Goal: Task Accomplishment & Management: Manage account settings

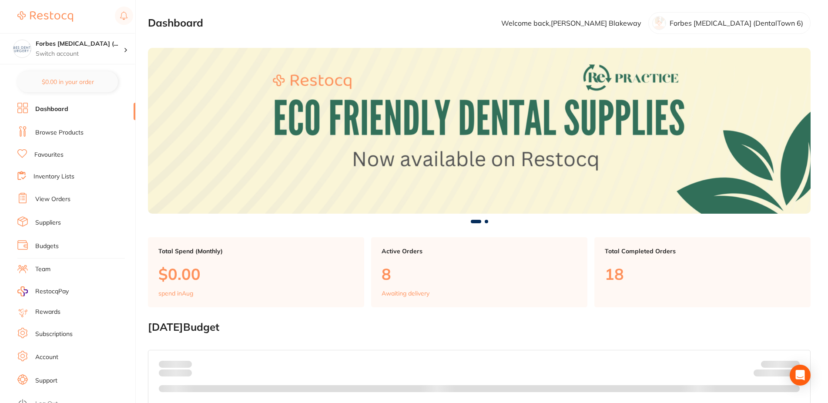
click at [60, 200] on link "View Orders" at bounding box center [52, 199] width 35 height 9
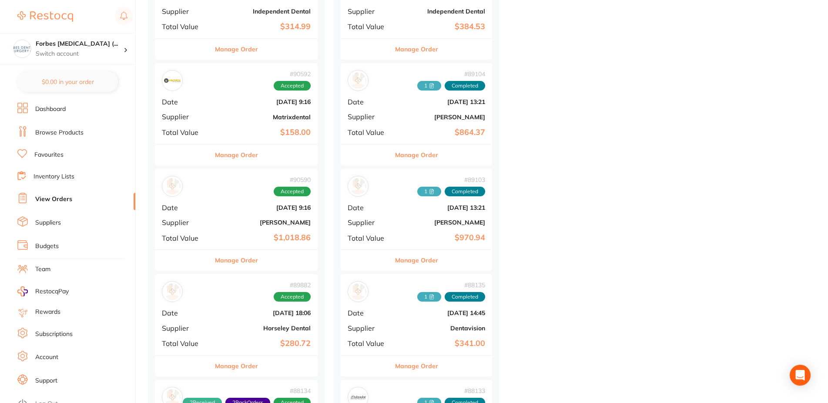
scroll to position [399, 0]
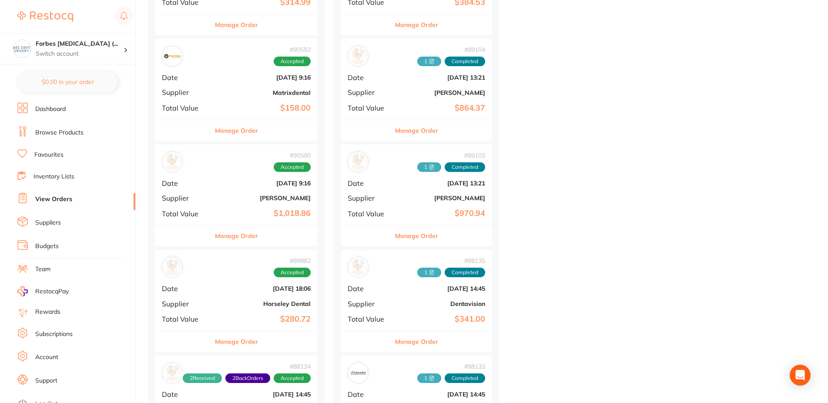
click at [226, 293] on div "# 89882 Accepted Date Aug 11 2025, 18:06 Supplier Horseley Dental Total Value $…" at bounding box center [236, 290] width 163 height 81
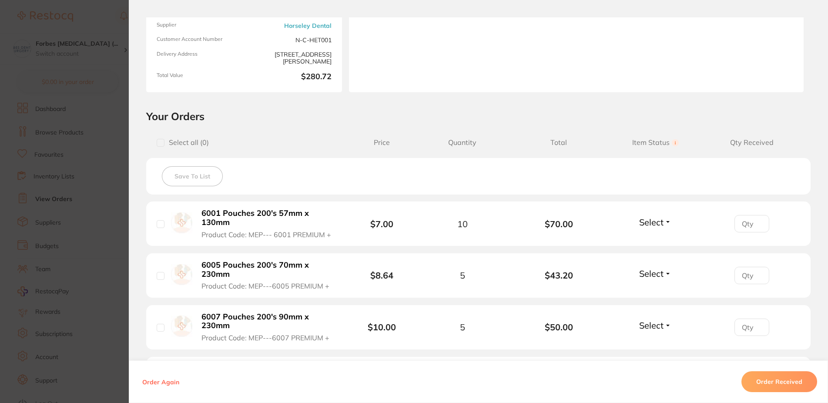
scroll to position [104, 0]
click at [157, 141] on input "checkbox" at bounding box center [161, 142] width 8 height 8
checkbox input "true"
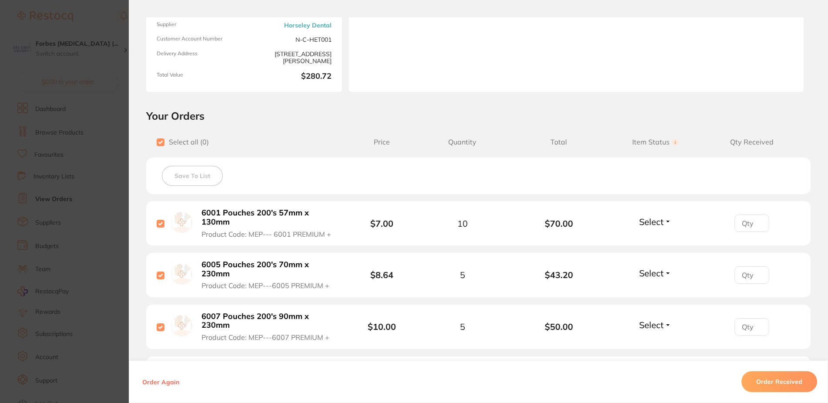
checkbox input "true"
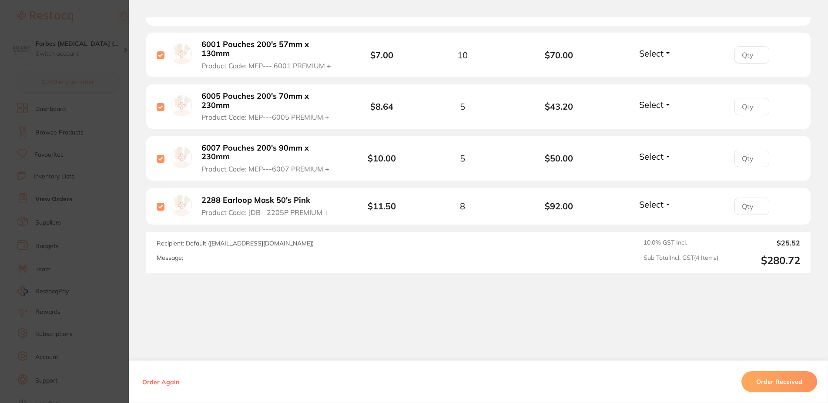
click at [772, 391] on button "Order Received" at bounding box center [779, 381] width 76 height 21
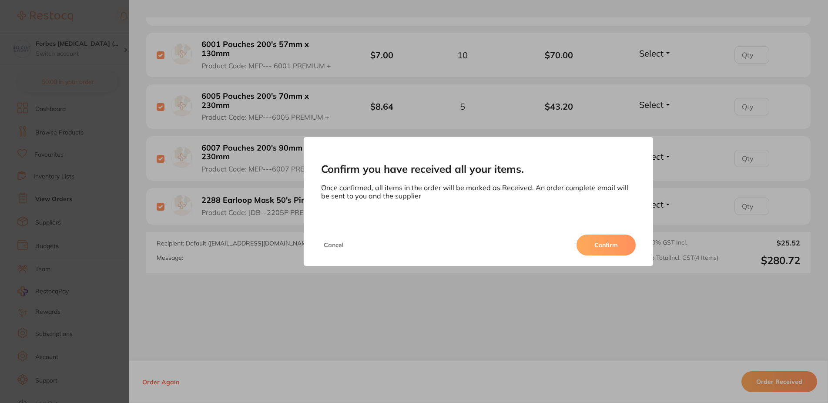
click at [607, 246] on button "Confirm" at bounding box center [606, 245] width 59 height 21
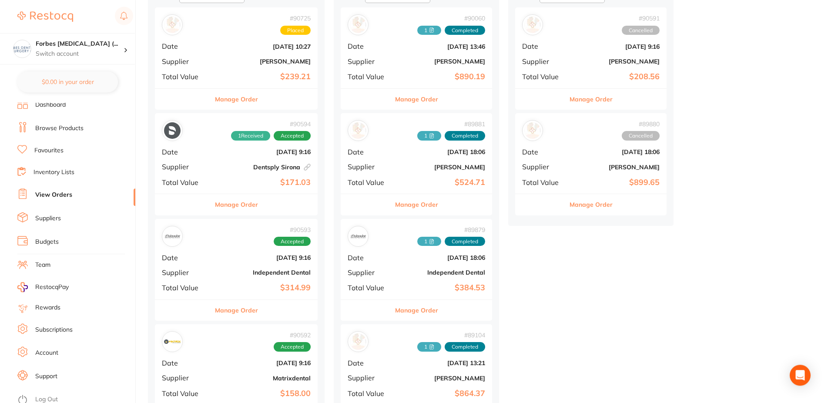
scroll to position [89, 0]
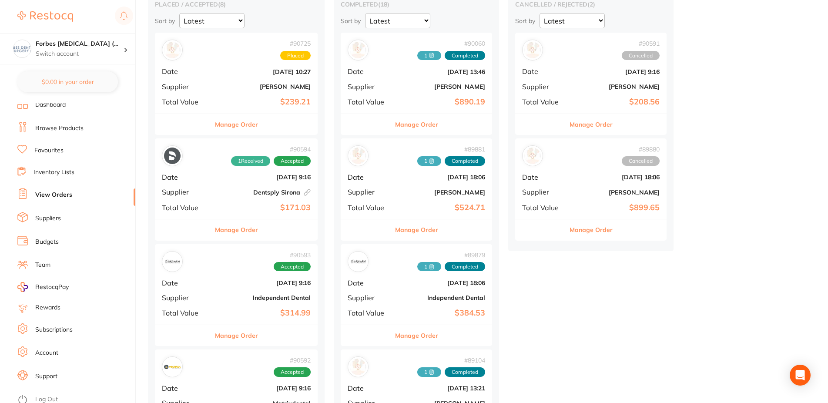
click at [237, 200] on div "# 90594 1 Received Accepted Date Aug 19 2025, 9:16 Supplier Dentsply Sirona Thi…" at bounding box center [236, 178] width 163 height 81
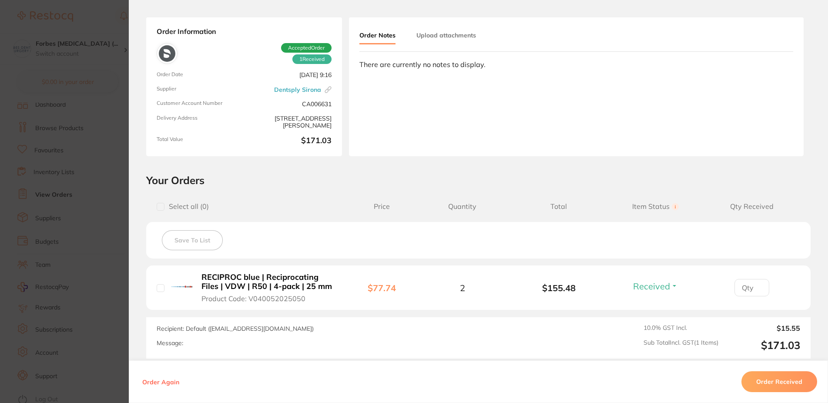
scroll to position [52, 0]
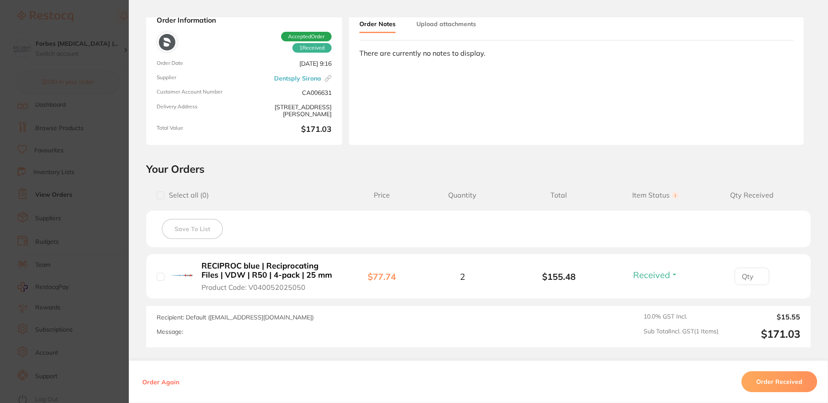
click at [775, 376] on button "Order Received" at bounding box center [779, 381] width 76 height 21
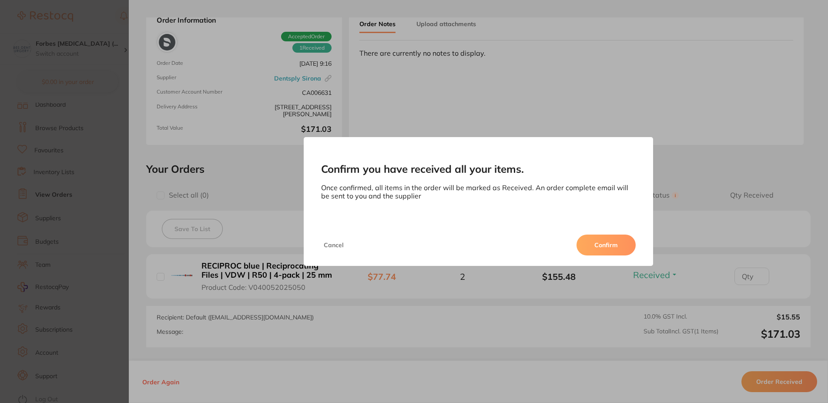
click at [599, 240] on button "Confirm" at bounding box center [606, 245] width 59 height 21
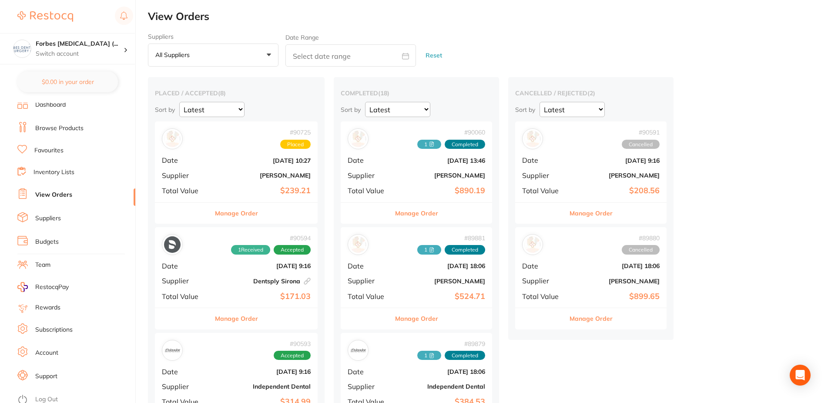
click at [49, 19] on img at bounding box center [45, 16] width 56 height 10
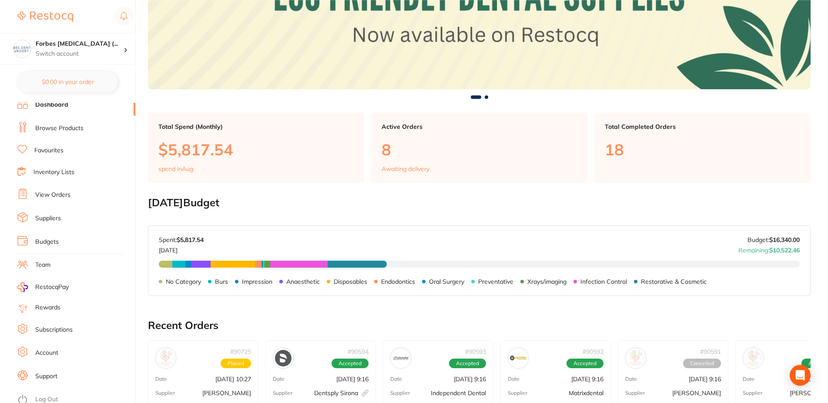
scroll to position [133, 0]
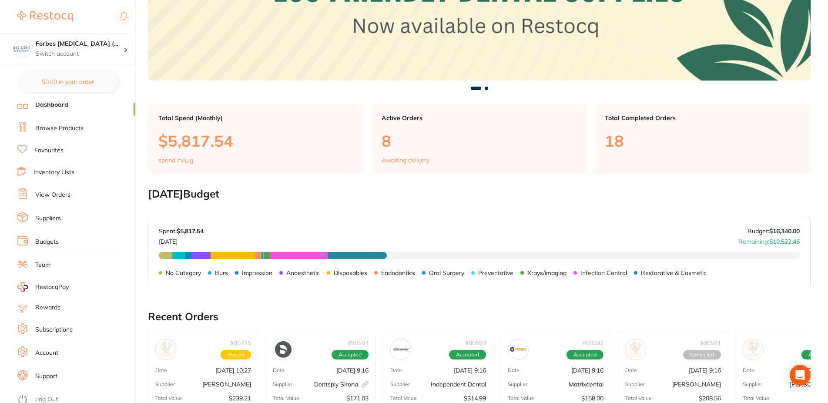
click at [394, 152] on div "Active Orders 8 Awaiting delivery" at bounding box center [479, 139] width 216 height 70
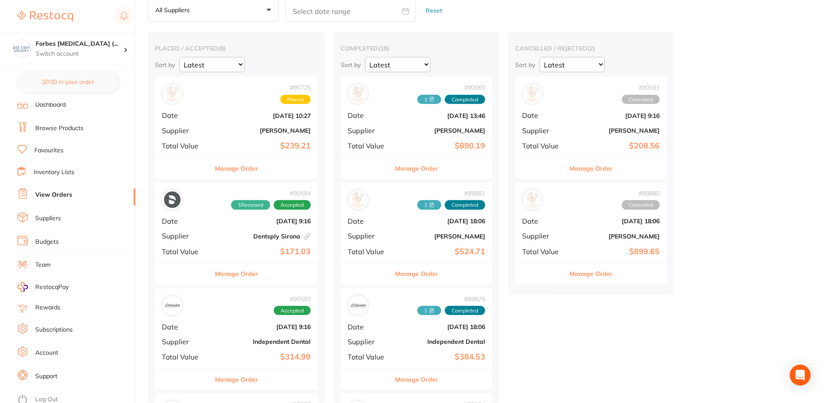
scroll to position [44, 0]
click at [231, 134] on b "[PERSON_NAME]" at bounding box center [263, 130] width 94 height 7
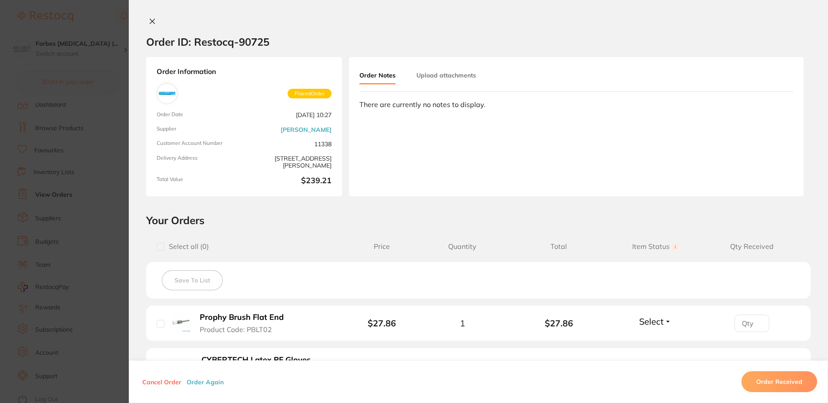
click at [149, 19] on icon at bounding box center [152, 21] width 7 height 7
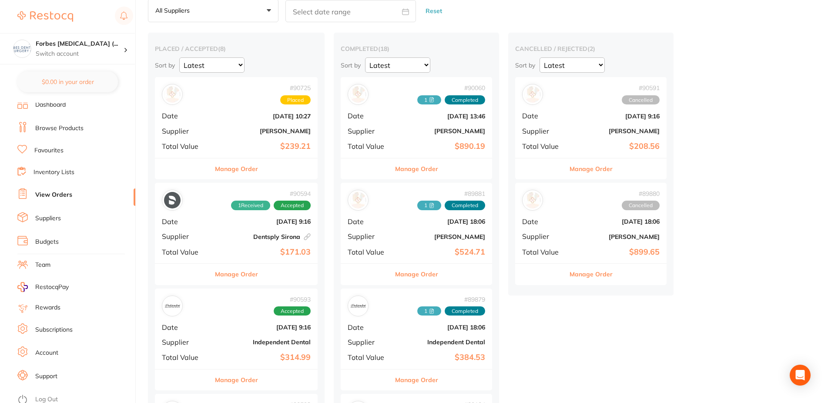
click at [591, 125] on div "# 90591 Cancelled Date Aug 19 2025, 9:16 Supplier Adam Dental Total Value $208.…" at bounding box center [590, 117] width 151 height 81
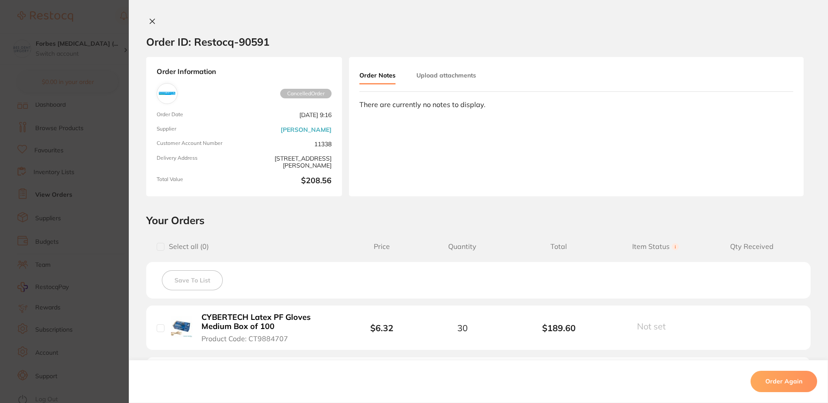
click at [146, 17] on button at bounding box center [152, 21] width 12 height 9
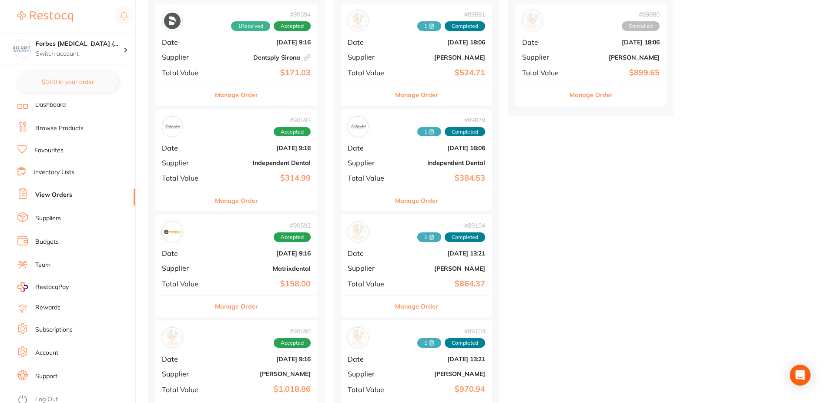
scroll to position [44, 0]
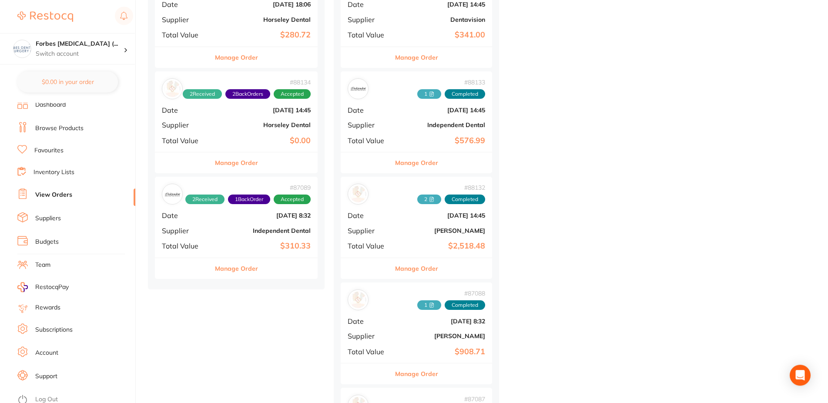
scroll to position [710, 0]
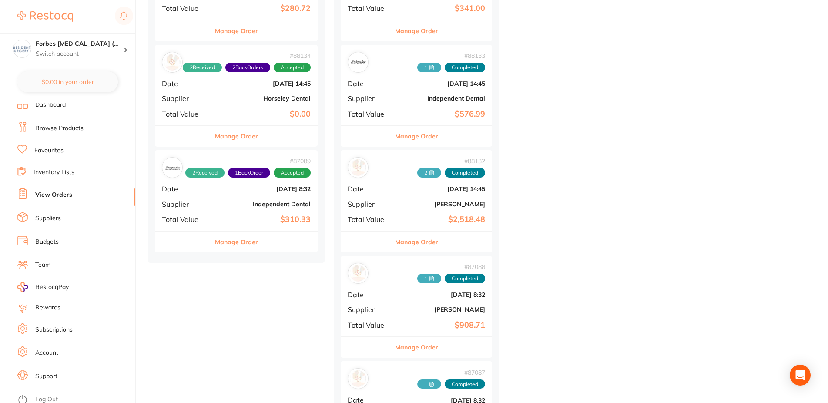
click at [614, 159] on div "placed / accepted ( 8 ) Sort by Latest Notification # 90725 Placed Date Aug 20 …" at bounding box center [488, 342] width 680 height 1951
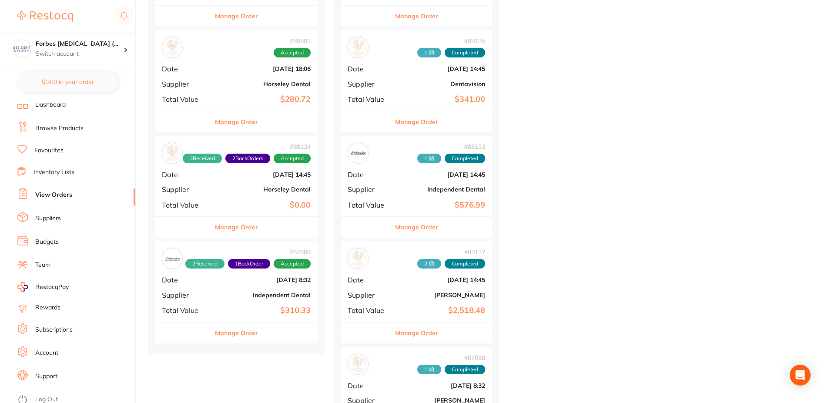
scroll to position [577, 0]
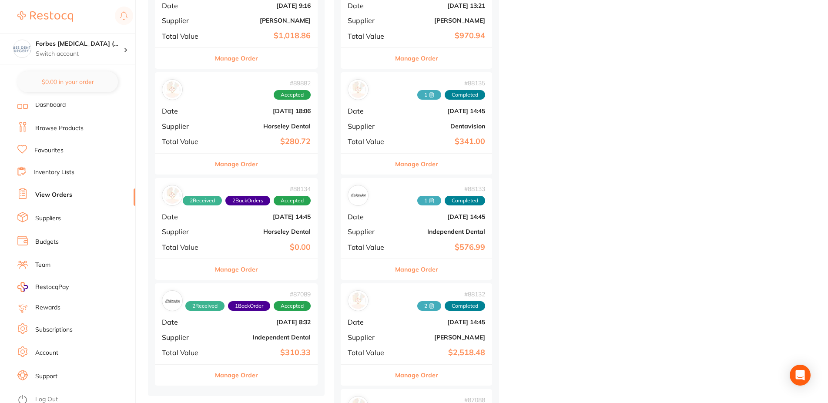
click at [216, 130] on div "# 89882 Accepted Date Aug 11 2025, 18:06 Supplier Horseley Dental Total Value $…" at bounding box center [236, 112] width 163 height 81
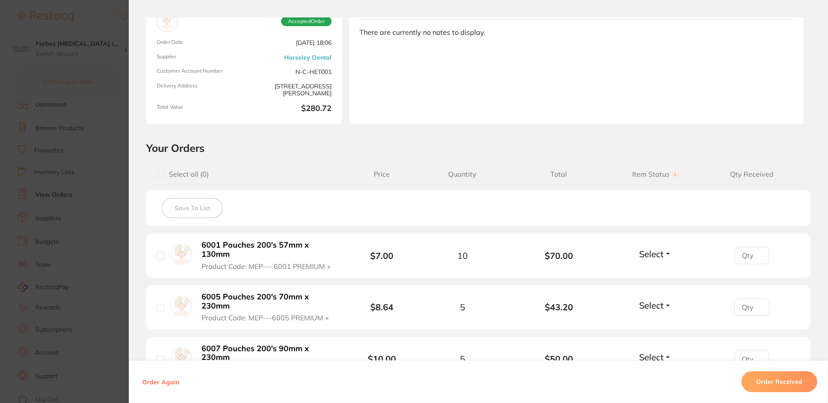
scroll to position [104, 0]
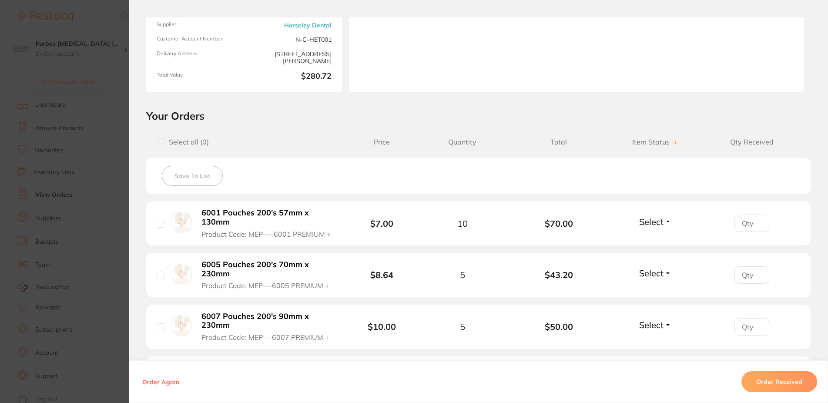
click at [157, 143] on input "checkbox" at bounding box center [161, 142] width 8 height 8
checkbox input "true"
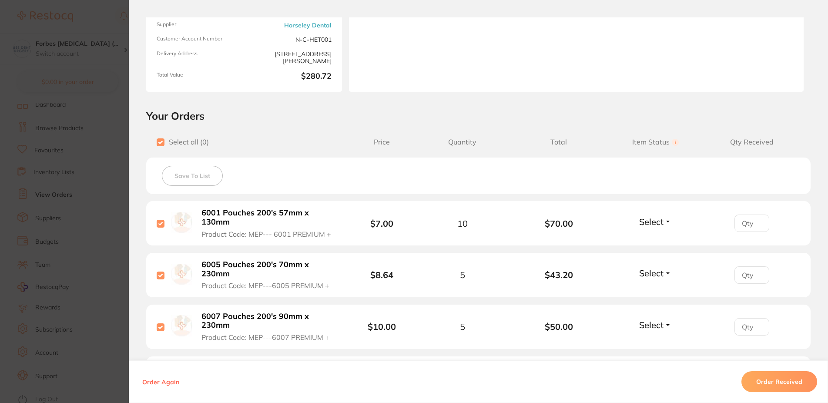
checkbox input "true"
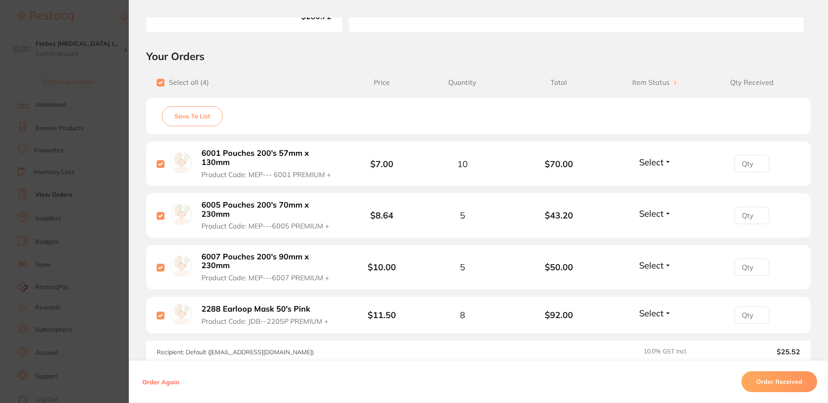
scroll to position [209, 0]
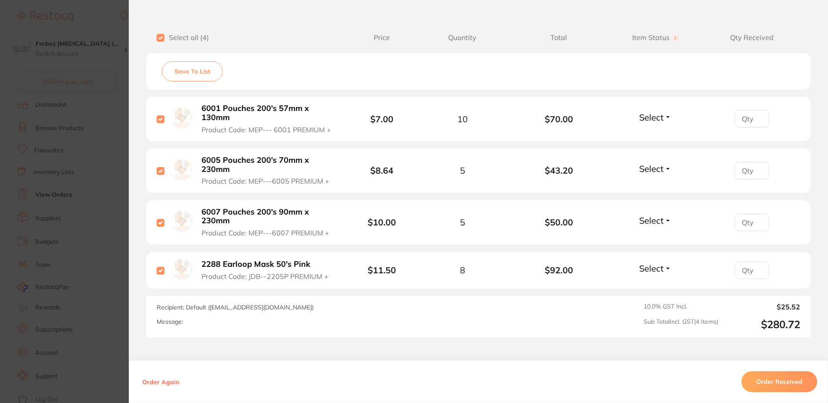
click at [662, 113] on button "Select" at bounding box center [655, 117] width 37 height 11
click at [651, 136] on span "Received" at bounding box center [655, 136] width 22 height 7
click at [643, 164] on span "Select" at bounding box center [651, 168] width 24 height 11
click at [644, 191] on button "Received" at bounding box center [655, 187] width 22 height 13
click at [639, 216] on span "Select" at bounding box center [651, 220] width 24 height 11
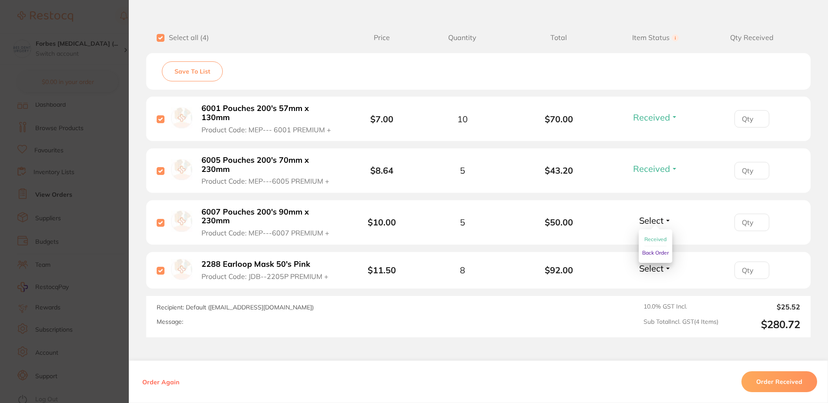
click at [639, 238] on ul "Received Back Order" at bounding box center [656, 246] width 34 height 34
click at [647, 243] on li "6007 Pouches 200's 90mm x 230mm Product Code: MEP---6007 PREMIUM + $10.00 5 $50…" at bounding box center [478, 222] width 664 height 45
click at [647, 219] on span "Select" at bounding box center [651, 220] width 24 height 11
click at [646, 238] on span "Received" at bounding box center [655, 239] width 22 height 7
click at [644, 269] on span "Select" at bounding box center [651, 268] width 24 height 11
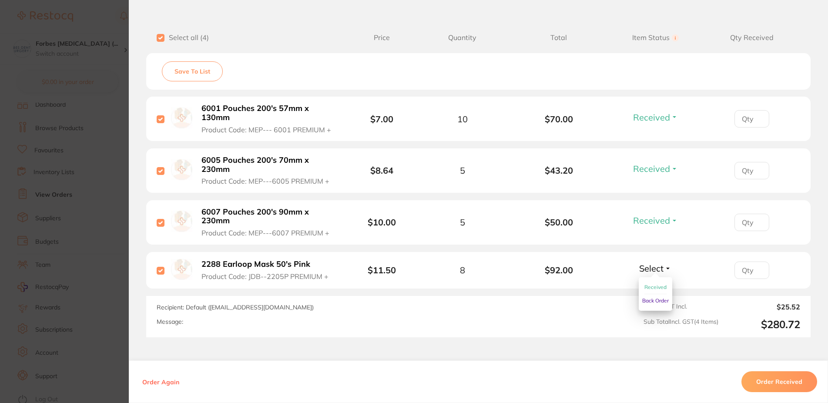
click at [649, 285] on span "Received" at bounding box center [655, 287] width 22 height 7
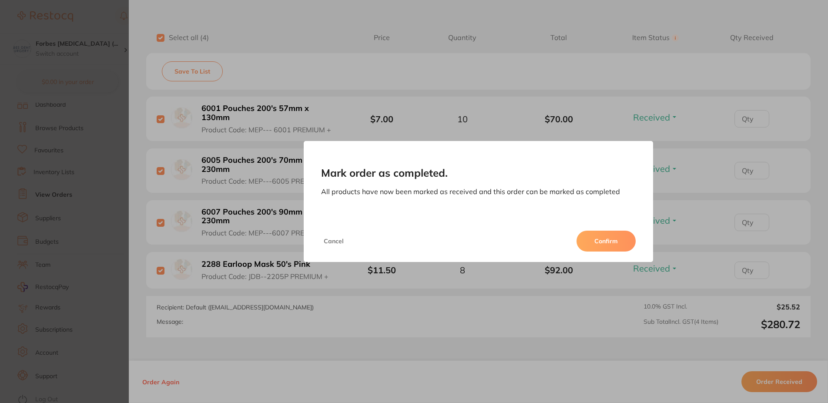
click at [609, 241] on button "Confirm" at bounding box center [606, 241] width 59 height 21
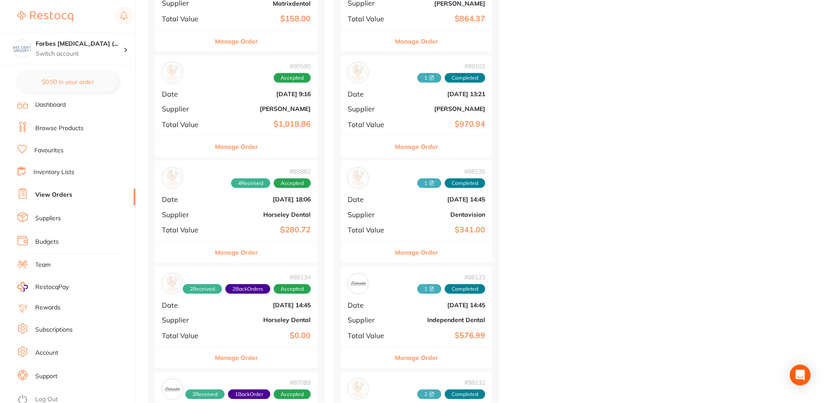
scroll to position [488, 0]
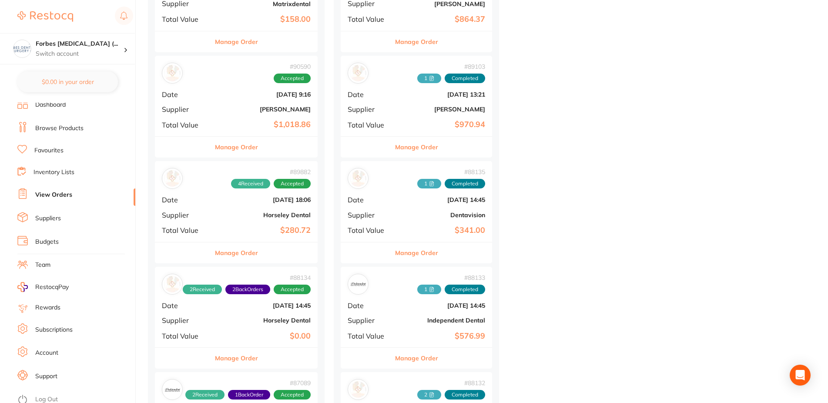
click at [242, 117] on div "# 90590 Accepted Date Aug 19 2025, 9:16 Supplier Henry Schein Halas Total Value…" at bounding box center [236, 96] width 163 height 81
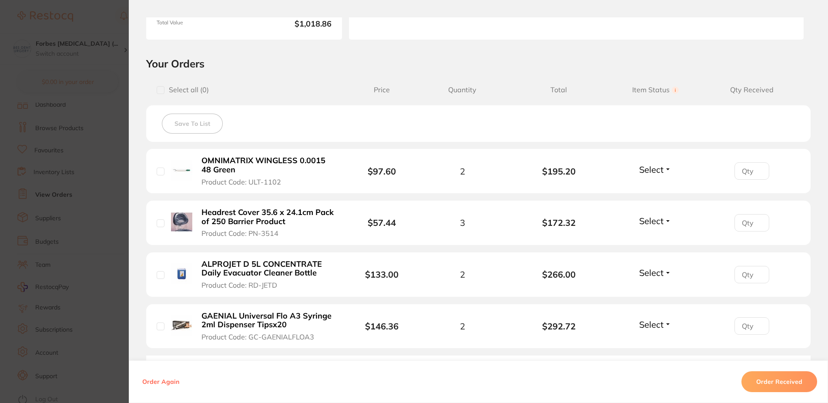
scroll to position [209, 0]
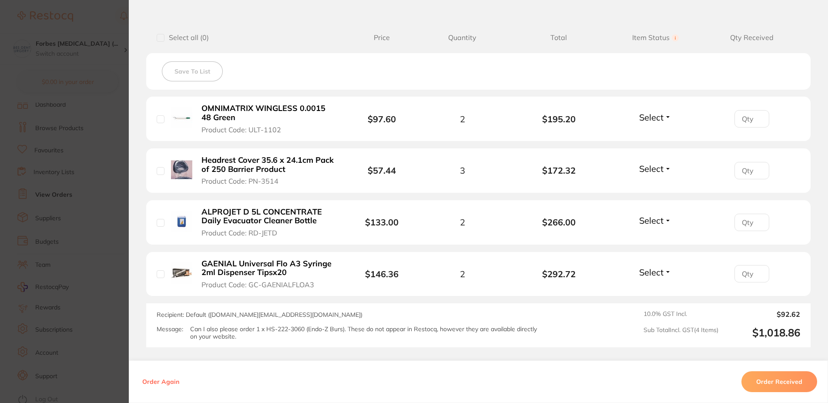
click at [641, 116] on span "Select" at bounding box center [651, 117] width 24 height 11
click at [644, 138] on span "Received" at bounding box center [655, 136] width 22 height 7
click at [639, 168] on span "Select" at bounding box center [651, 168] width 24 height 11
click at [644, 188] on span "Received" at bounding box center [655, 187] width 22 height 7
click at [648, 221] on span "Select" at bounding box center [651, 220] width 24 height 11
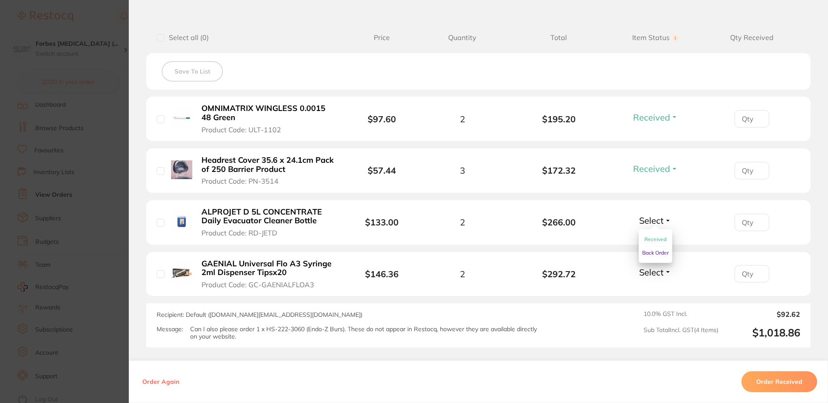
click at [650, 239] on span "Received" at bounding box center [655, 239] width 22 height 7
click at [648, 268] on span "Select" at bounding box center [651, 272] width 24 height 11
click at [655, 292] on span "Received" at bounding box center [655, 291] width 22 height 7
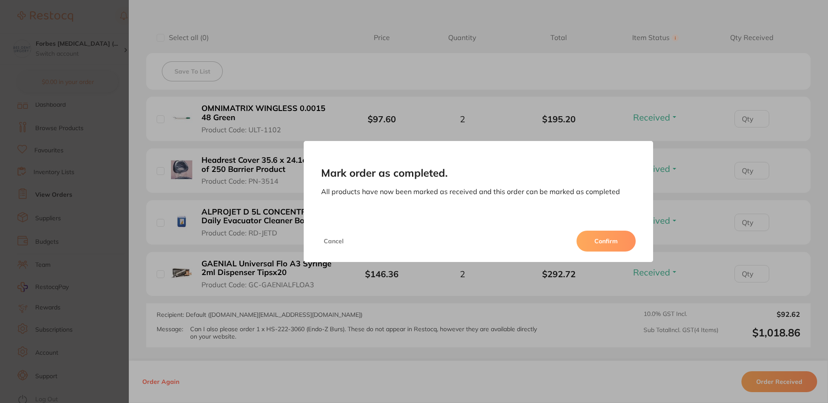
click at [616, 243] on button "Confirm" at bounding box center [606, 241] width 59 height 21
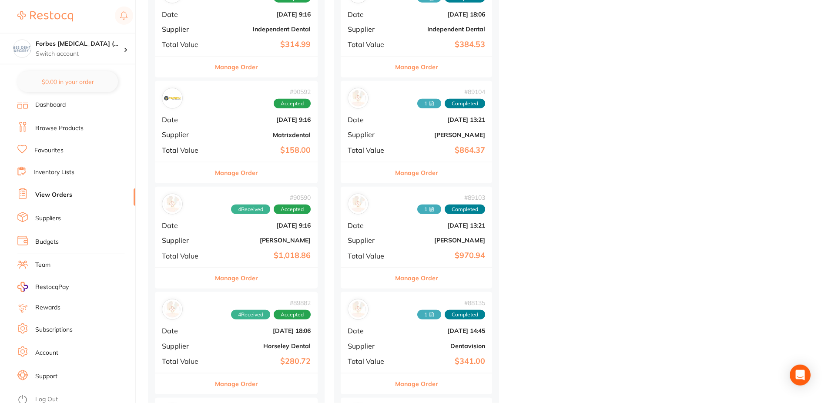
scroll to position [311, 0]
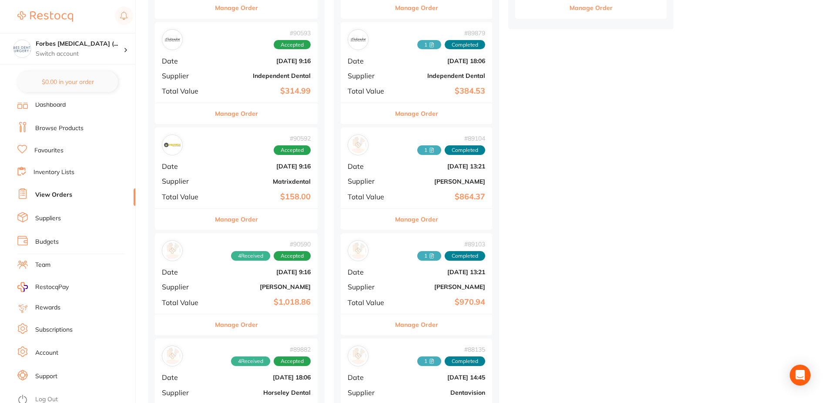
click at [233, 171] on div "# 90592 Accepted Date Aug 19 2025, 9:16 Supplier Matrixdental Total Value $158.…" at bounding box center [236, 167] width 163 height 81
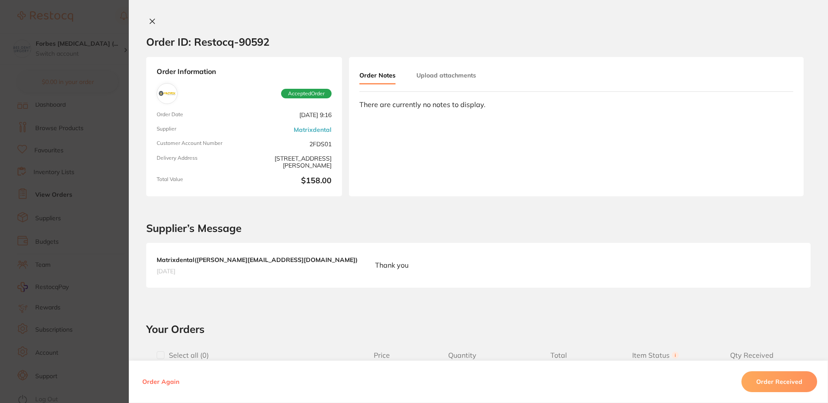
click at [149, 19] on icon at bounding box center [152, 21] width 7 height 7
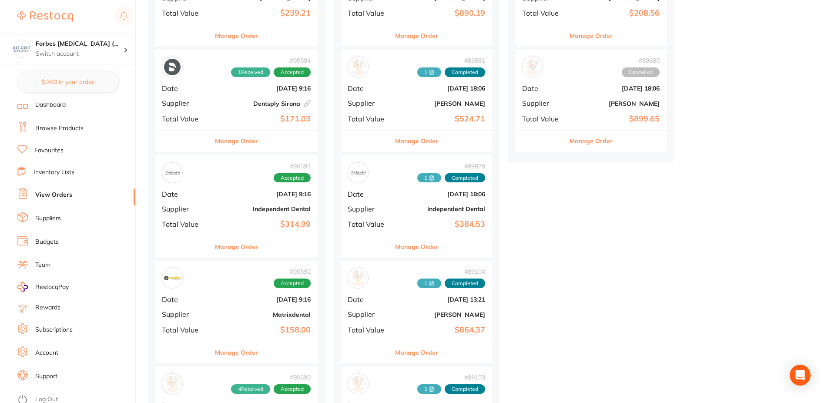
scroll to position [89, 0]
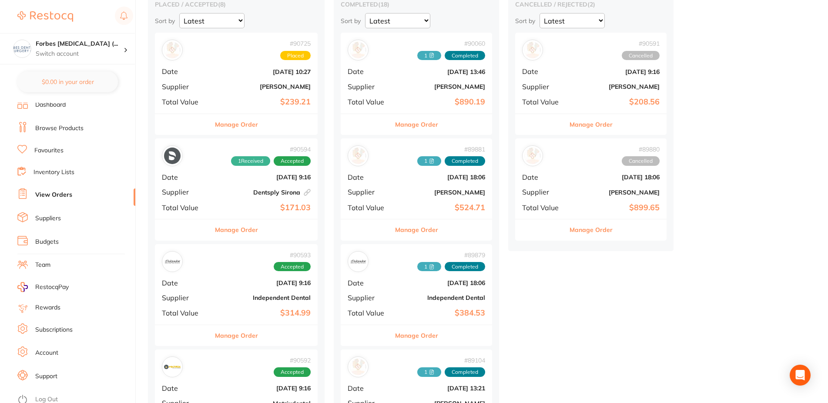
click at [232, 189] on b "Dentsply Sirona This order has been placed with your online account on Dentsply…" at bounding box center [263, 192] width 94 height 7
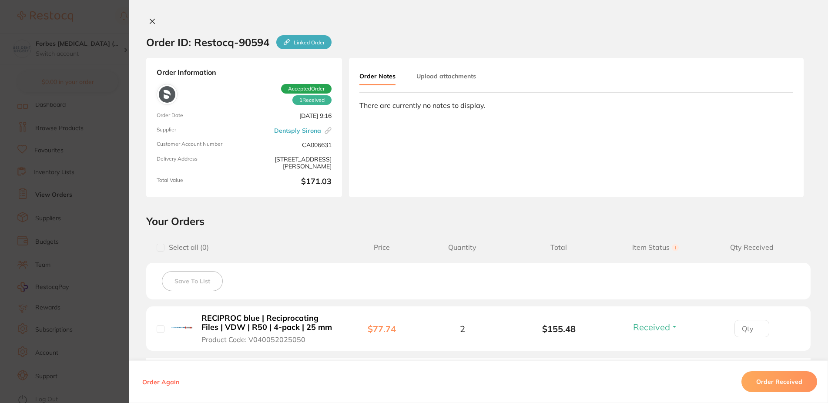
click at [426, 83] on button "Upload attachments" at bounding box center [446, 76] width 60 height 16
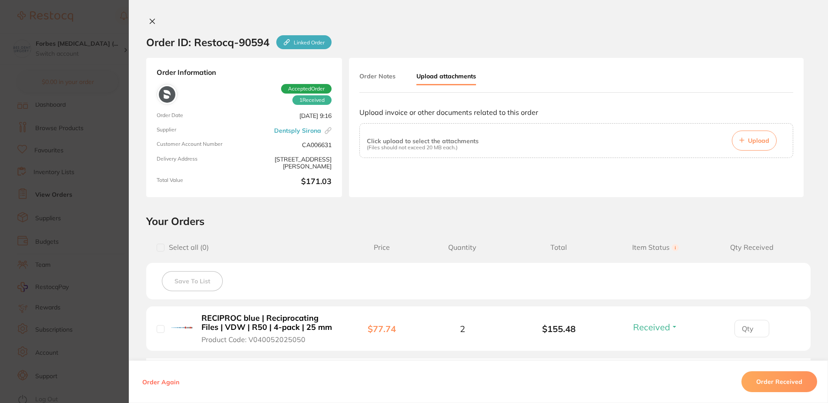
click at [749, 143] on span "Upload" at bounding box center [758, 141] width 21 height 8
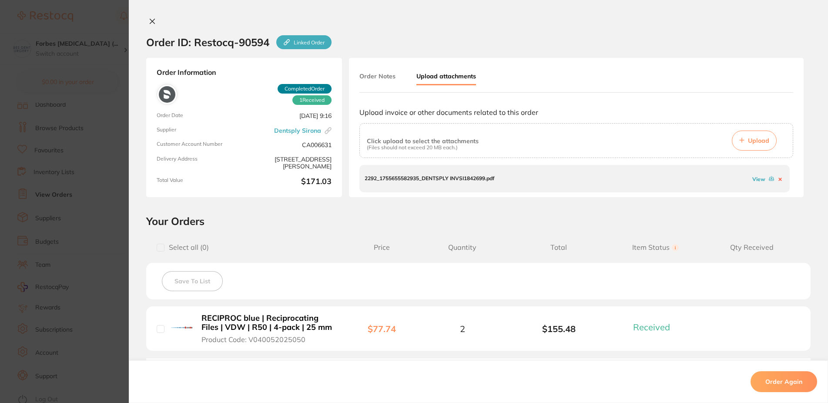
click at [150, 20] on icon at bounding box center [152, 21] width 5 height 5
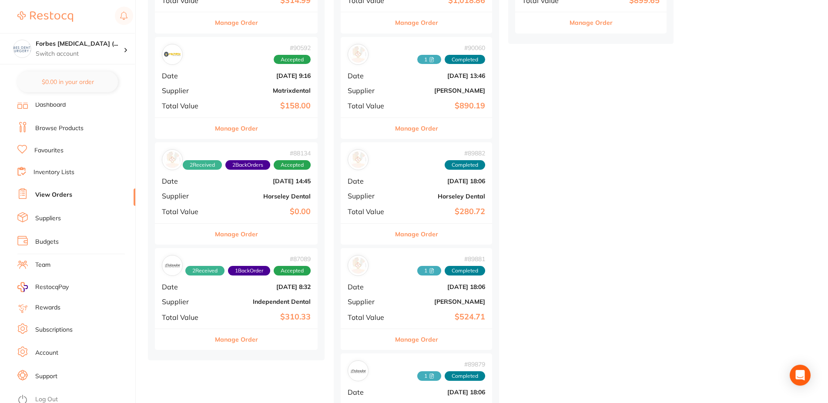
scroll to position [311, 0]
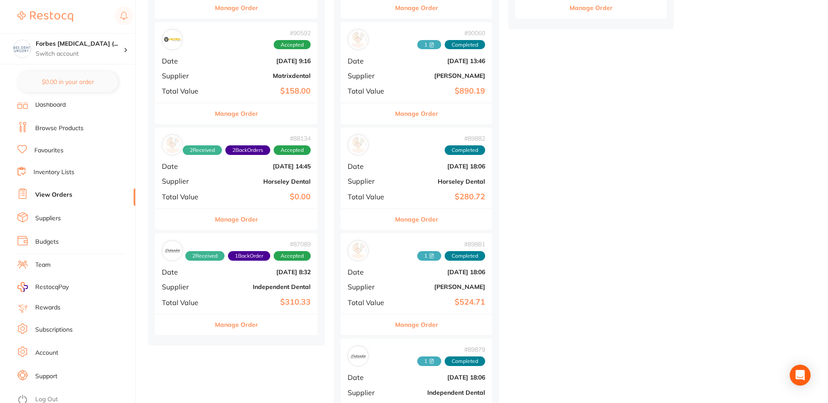
click at [405, 185] on div "# 89882 Completed Date [DATE] 18:06 Supplier Horseley Dental Total Value $280.72" at bounding box center [416, 167] width 151 height 81
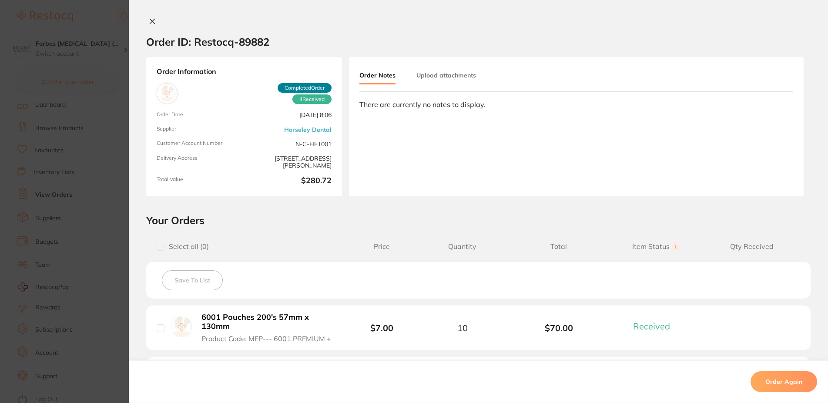
click at [437, 74] on button "Upload attachments" at bounding box center [446, 75] width 60 height 16
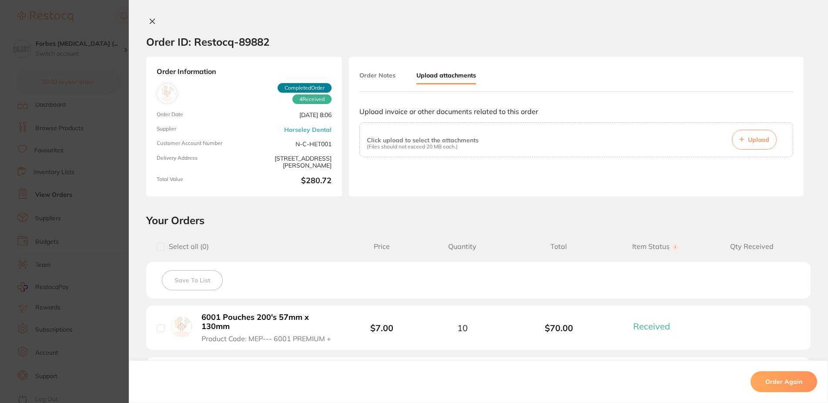
click at [745, 134] on button "Upload" at bounding box center [754, 140] width 45 height 20
click at [755, 135] on button "Upload" at bounding box center [754, 140] width 45 height 20
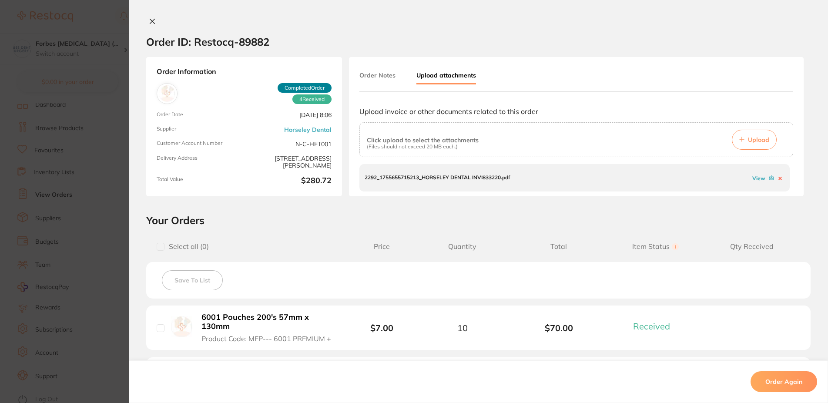
click at [150, 21] on icon at bounding box center [152, 21] width 5 height 5
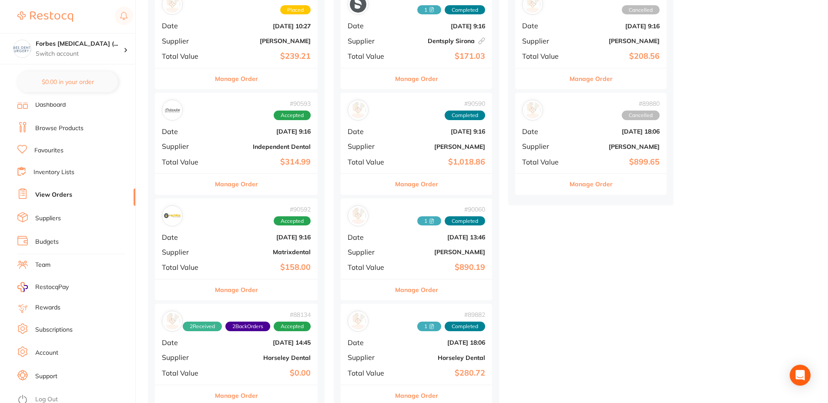
scroll to position [133, 0]
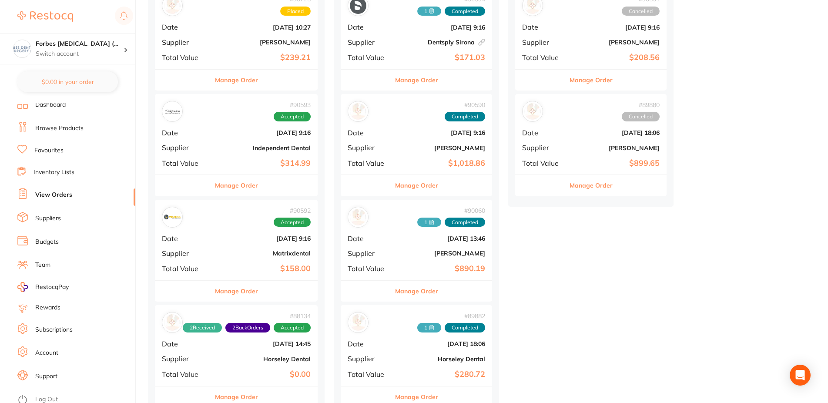
click at [406, 131] on b "[DATE] 9:16" at bounding box center [441, 132] width 87 height 7
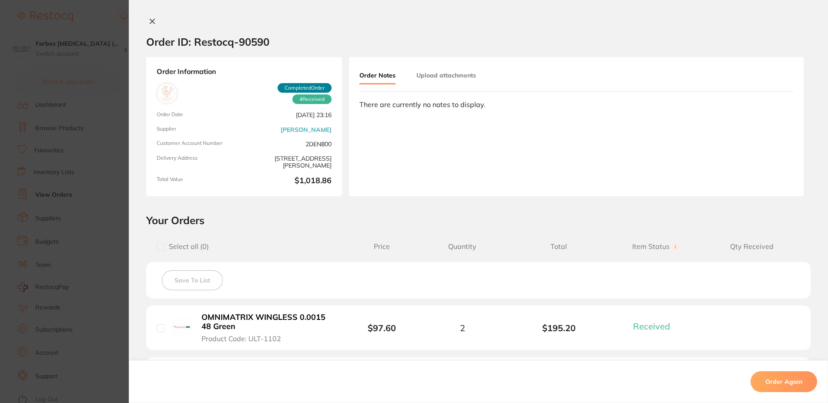
click at [436, 77] on button "Upload attachments" at bounding box center [446, 75] width 60 height 16
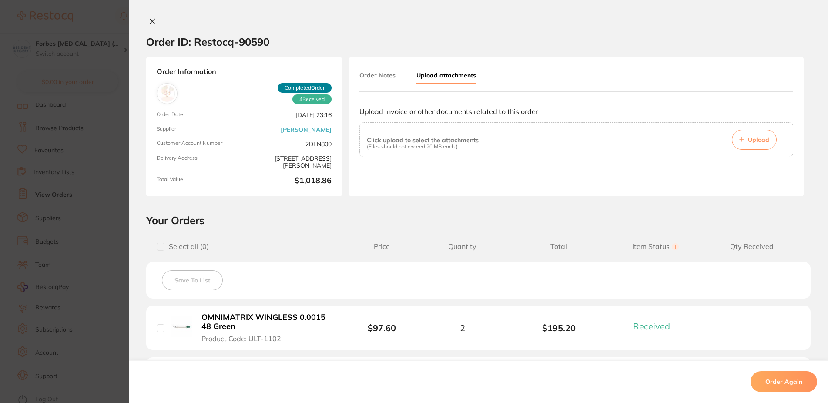
click at [748, 132] on button "Upload" at bounding box center [754, 140] width 45 height 20
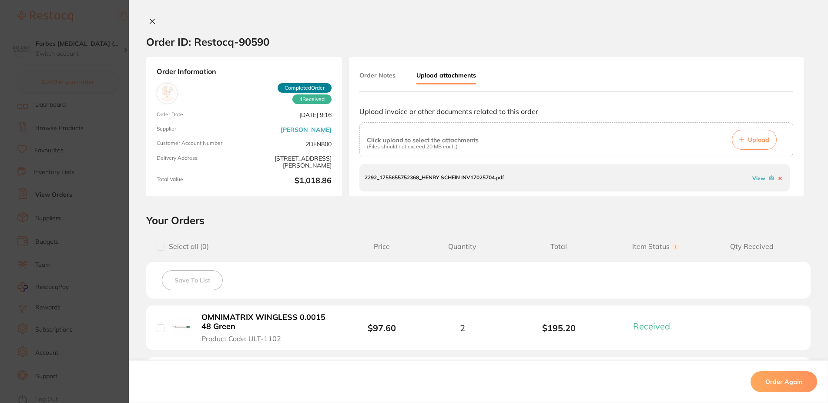
click at [72, 187] on section "Order ID: Restocq- 90590 Order Information 4 Received Completed Order Order Dat…" at bounding box center [414, 201] width 828 height 403
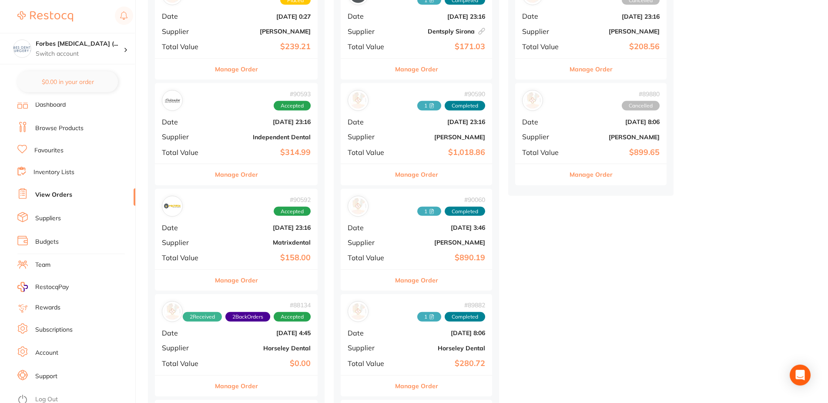
scroll to position [178, 0]
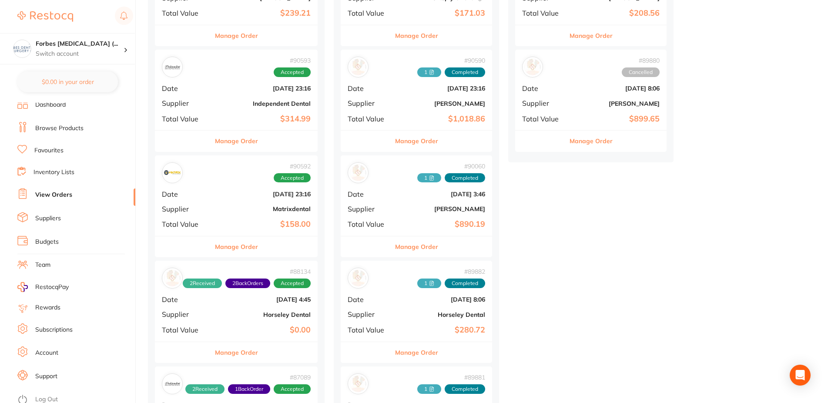
click at [237, 228] on b "$158.00" at bounding box center [263, 224] width 94 height 9
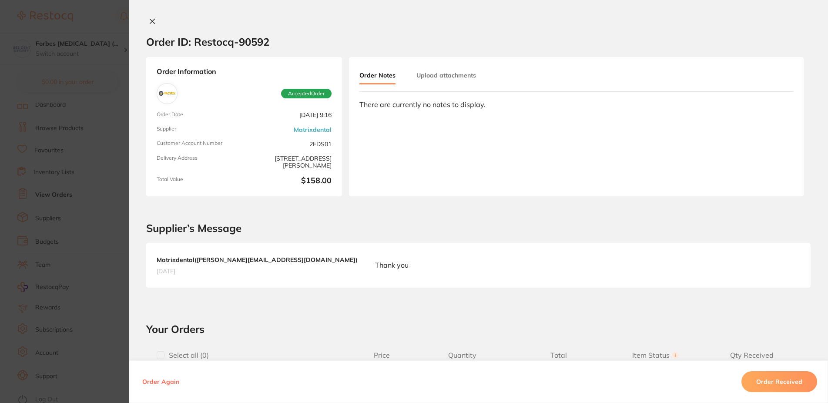
click at [146, 26] on button at bounding box center [152, 21] width 12 height 9
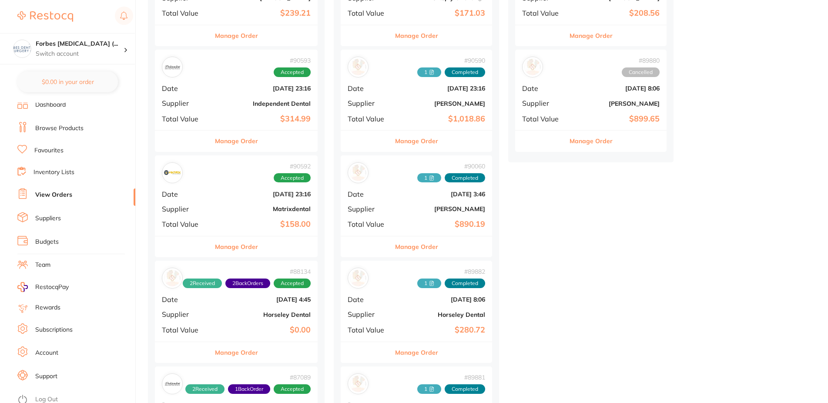
click at [229, 97] on div "# 90593 Accepted Date [DATE] 23:16 Supplier Independent Dental Total Value $314…" at bounding box center [236, 90] width 163 height 81
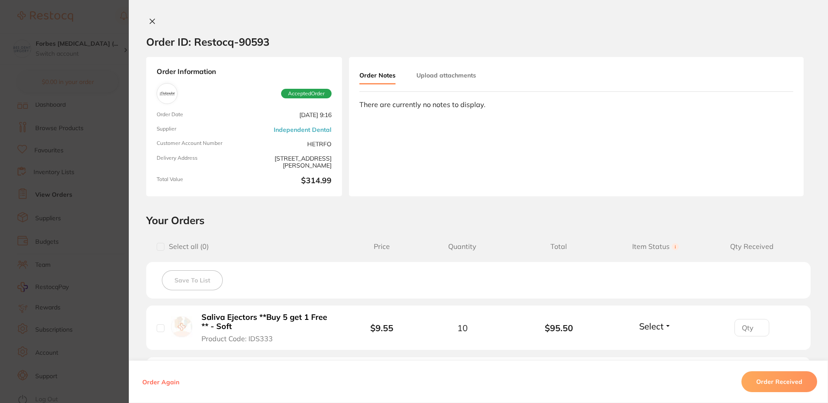
click at [149, 22] on icon at bounding box center [152, 21] width 7 height 7
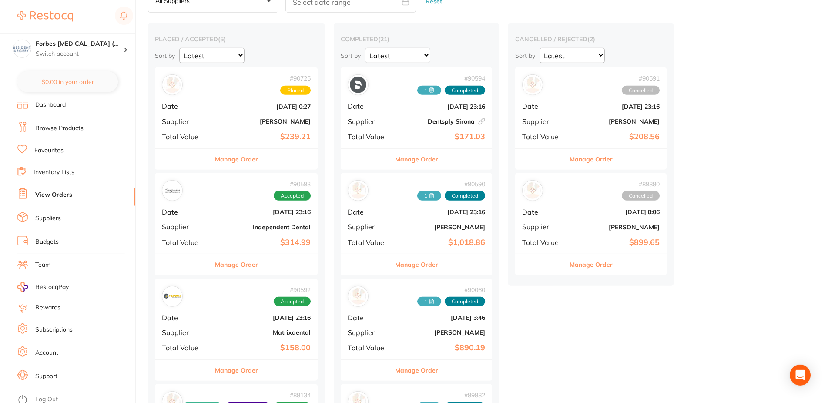
scroll to position [44, 0]
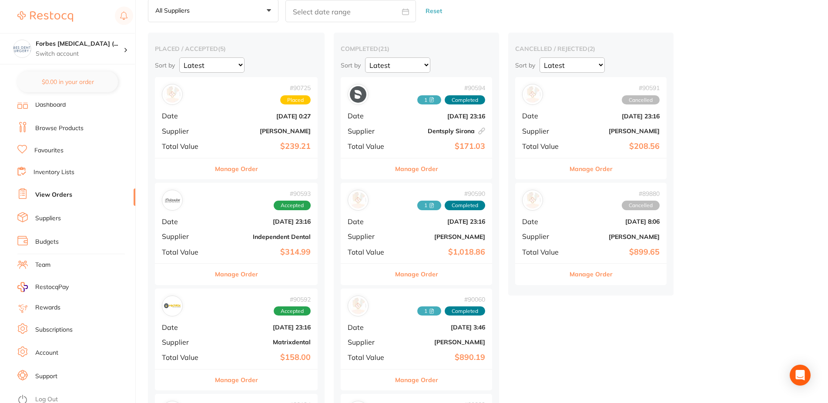
click at [65, 105] on link "Dashboard" at bounding box center [50, 105] width 30 height 9
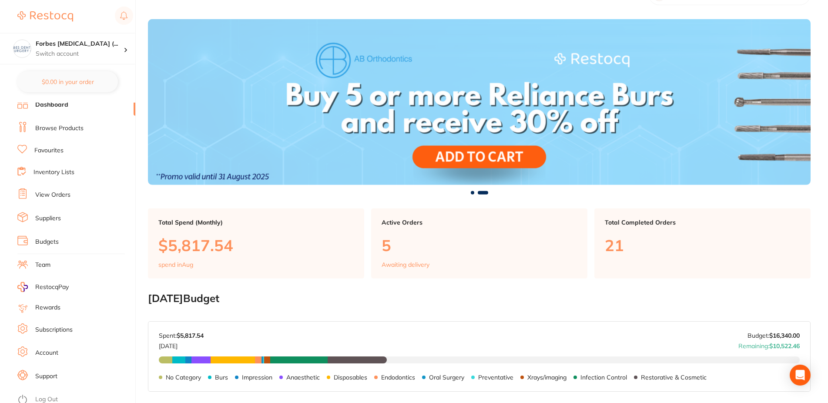
scroll to position [44, 0]
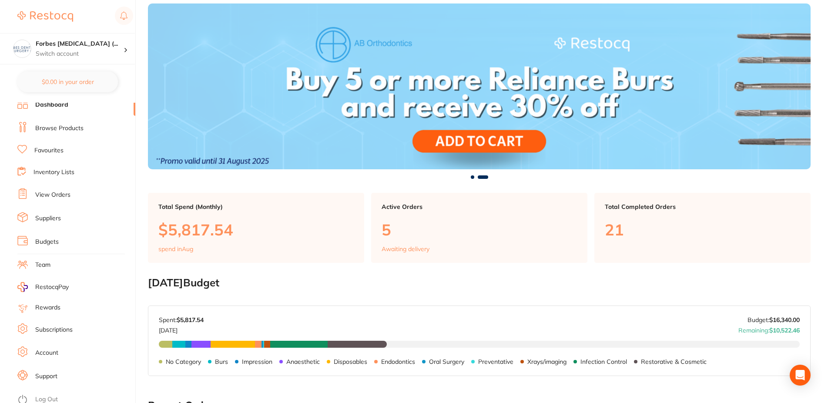
click at [394, 242] on div "Active Orders 5 Awaiting delivery" at bounding box center [479, 228] width 216 height 70
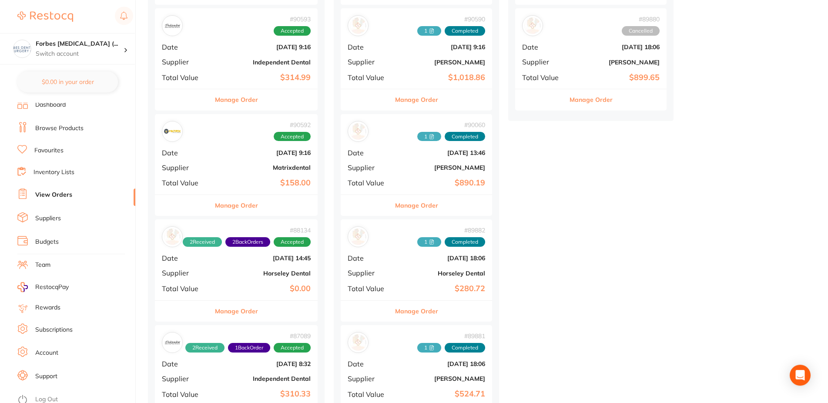
scroll to position [266, 0]
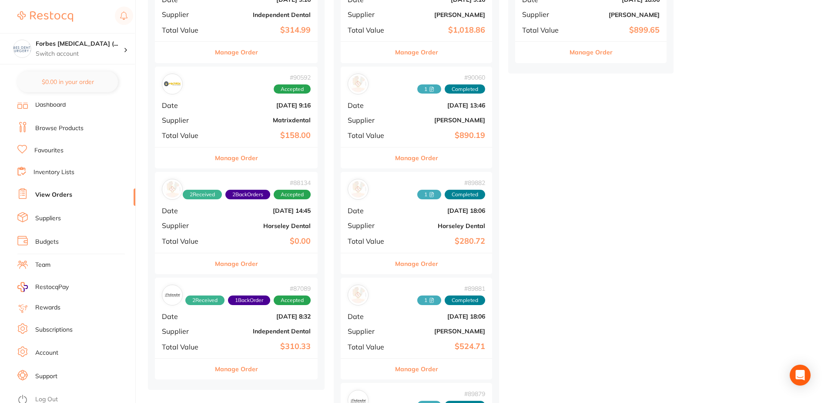
click at [87, 258] on li "Team" at bounding box center [76, 264] width 118 height 13
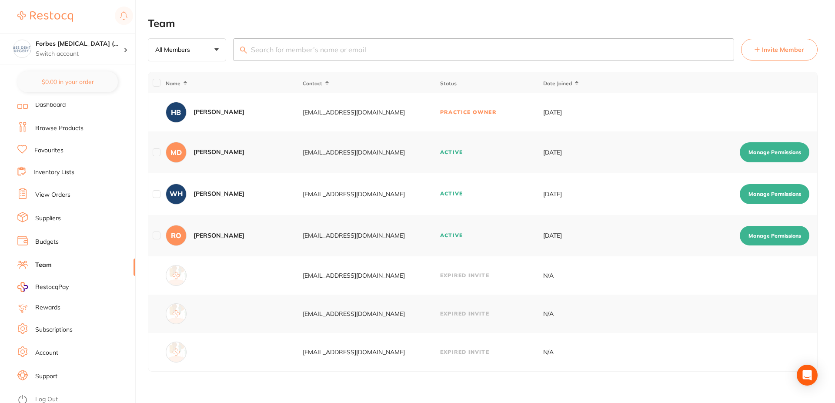
click at [265, 283] on div at bounding box center [234, 275] width 137 height 21
click at [53, 98] on section "Forbes [MEDICAL_DATA] (... Switch account Forbes [MEDICAL_DATA] (DentalTown 6) …" at bounding box center [68, 201] width 136 height 403
click at [65, 105] on link "Dashboard" at bounding box center [50, 105] width 30 height 9
